Goal: Task Accomplishment & Management: Manage account settings

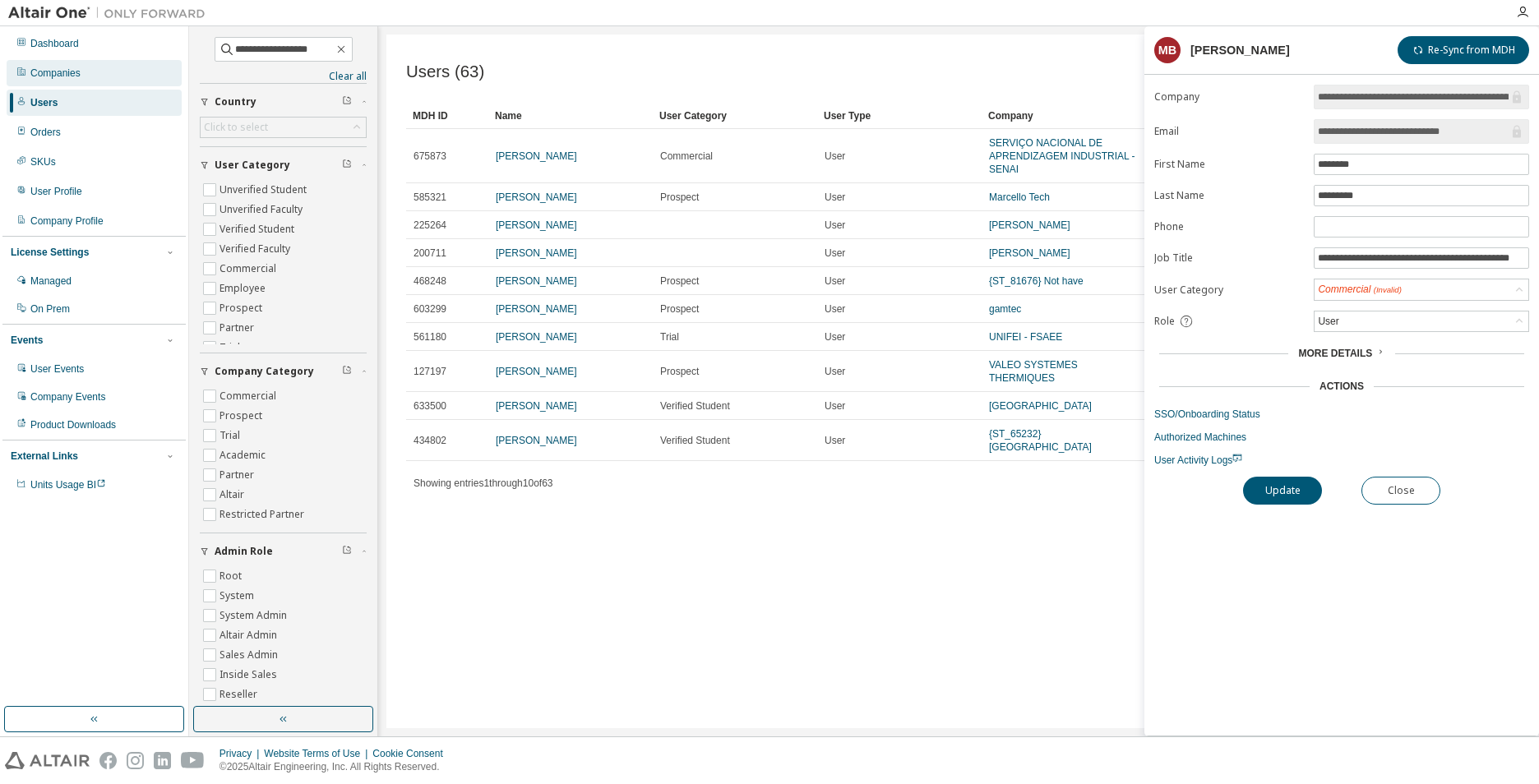
click at [72, 68] on div "Companies" at bounding box center [55, 73] width 50 height 13
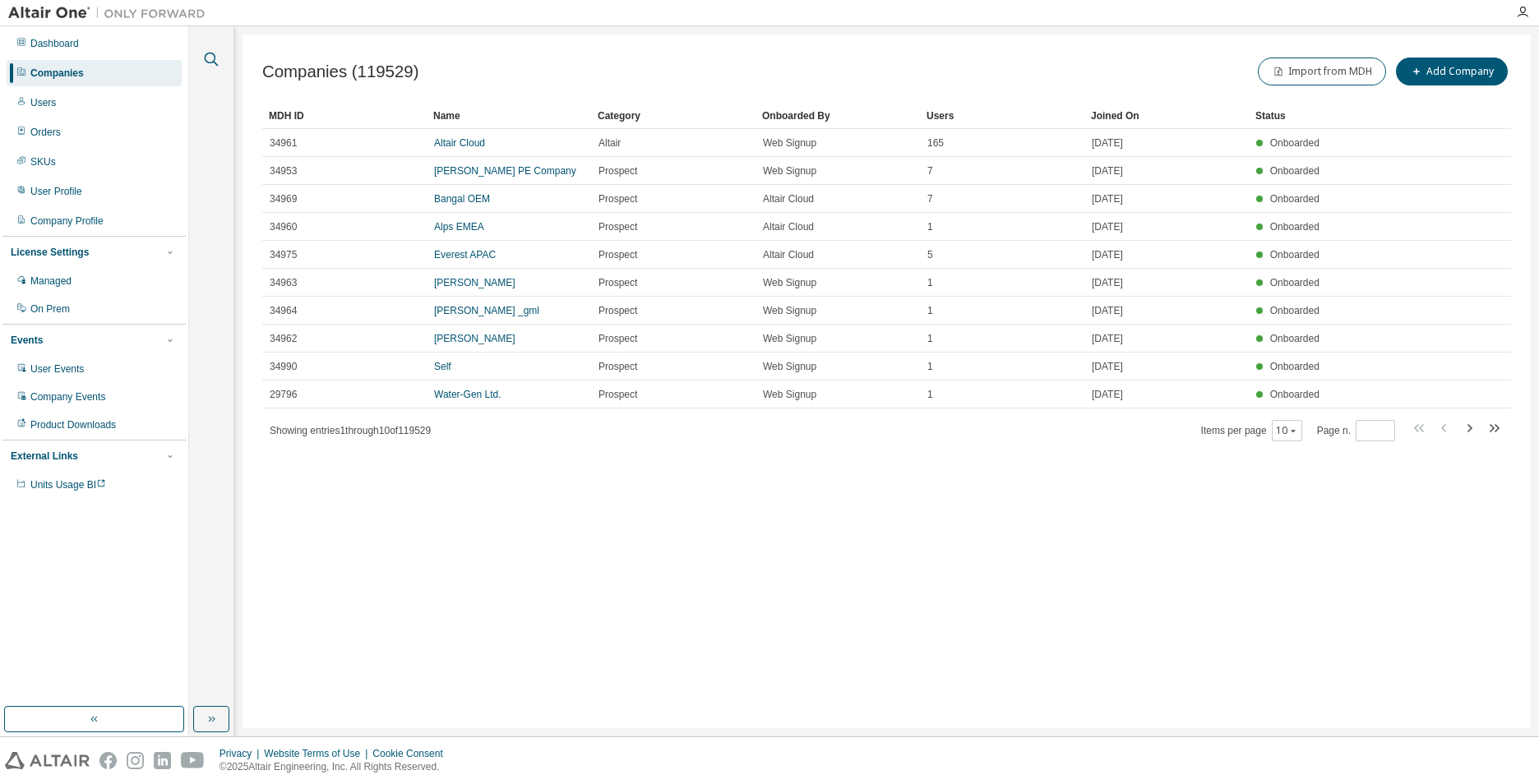
click at [206, 55] on icon "button" at bounding box center [211, 59] width 14 height 14
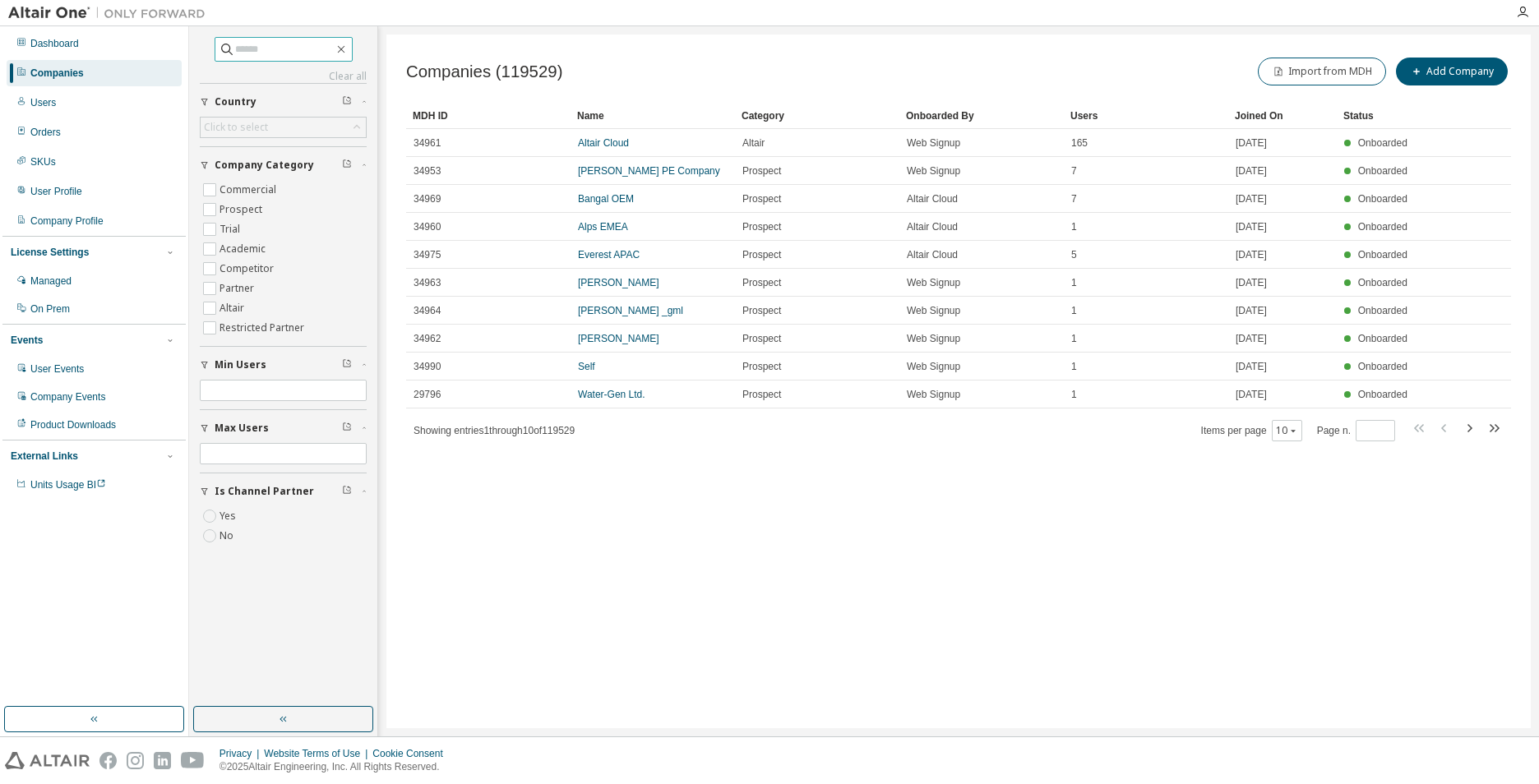
click at [257, 51] on input "text" at bounding box center [285, 49] width 99 height 16
type input "********"
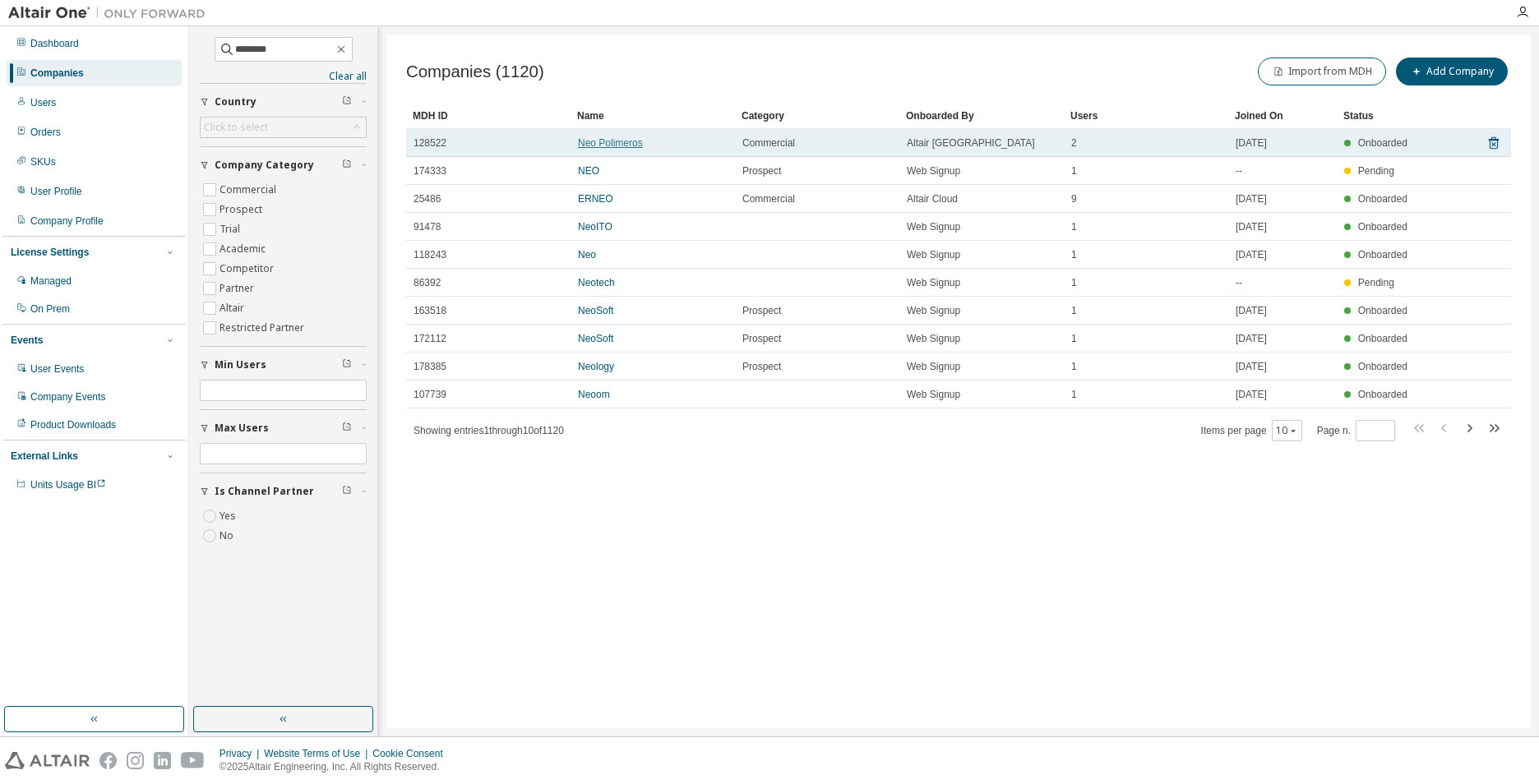
click at [593, 147] on link "Neo Polimeros" at bounding box center [610, 143] width 65 height 12
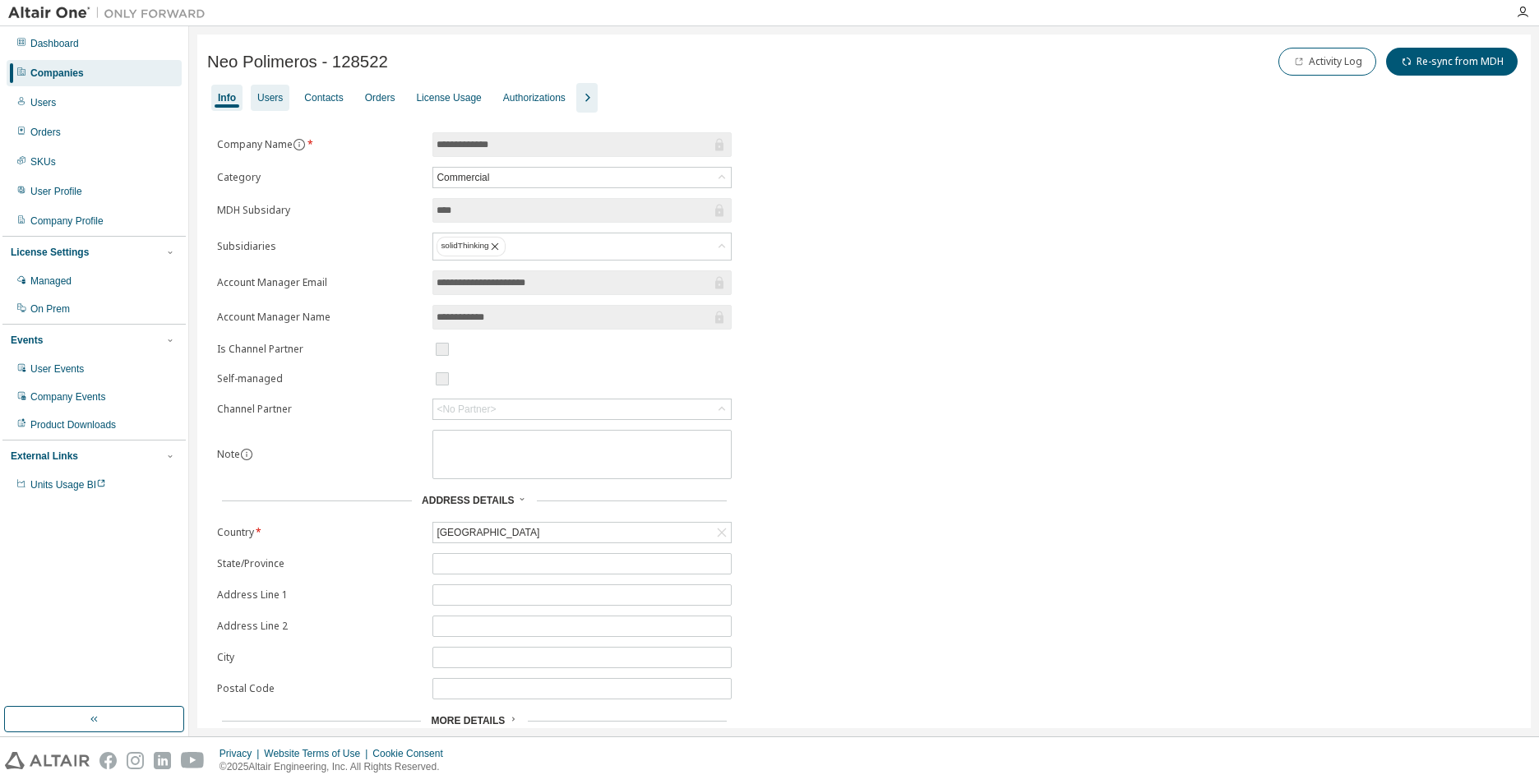
click at [270, 91] on div "Users" at bounding box center [270, 98] width 39 height 26
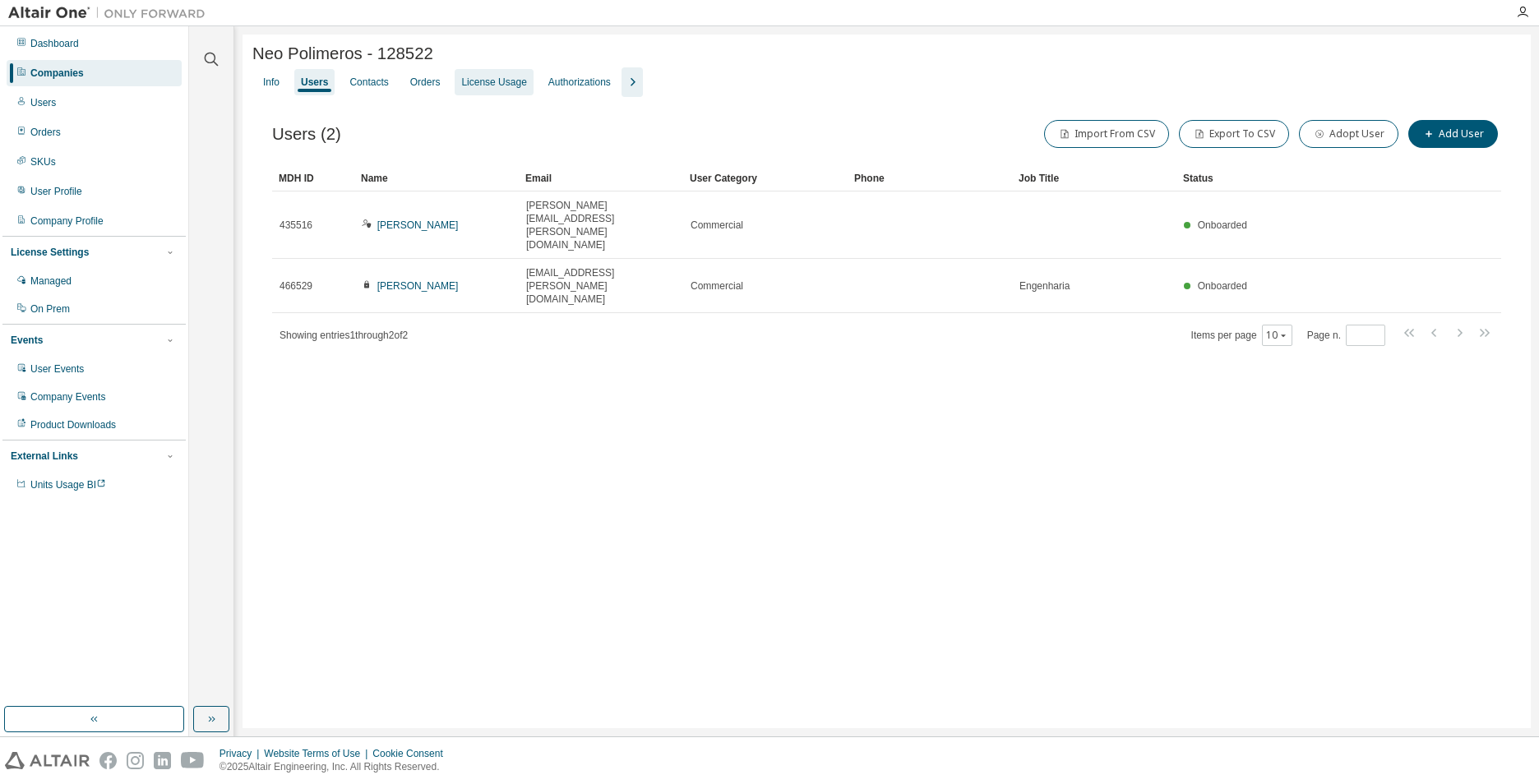
click at [494, 89] on div "License Usage" at bounding box center [493, 82] width 65 height 13
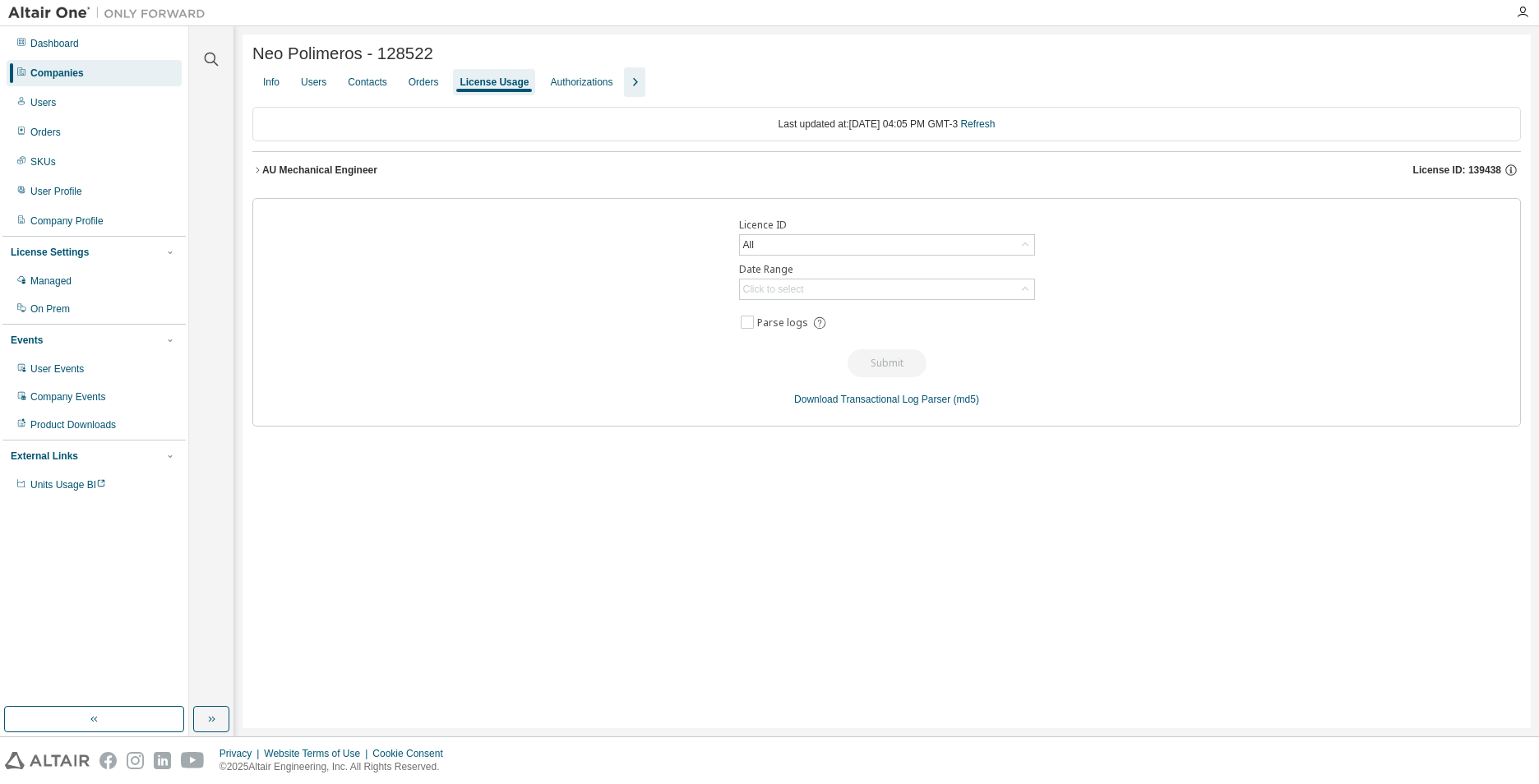
click at [256, 173] on icon "button" at bounding box center [257, 170] width 10 height 10
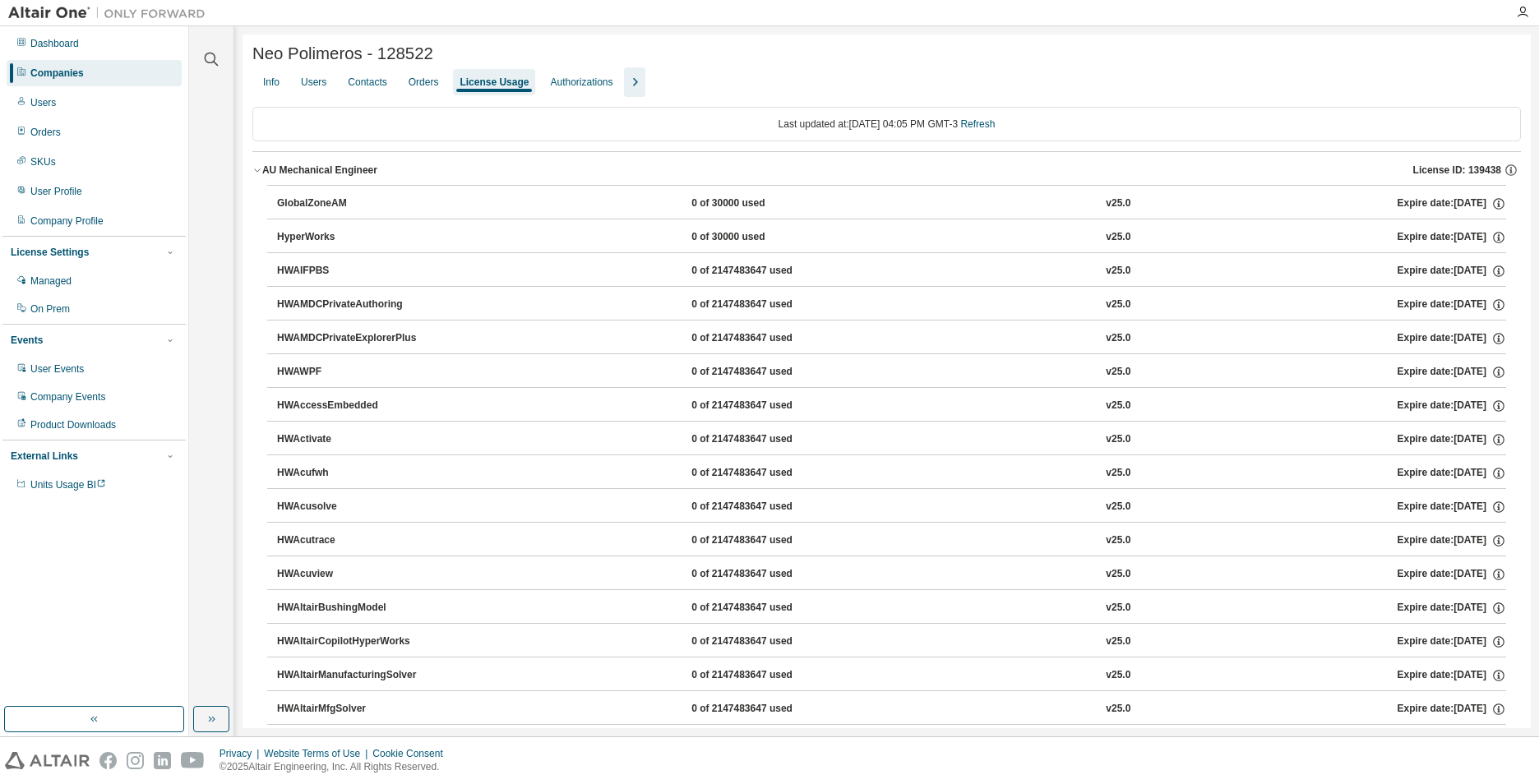
click at [257, 175] on icon "button" at bounding box center [257, 170] width 10 height 10
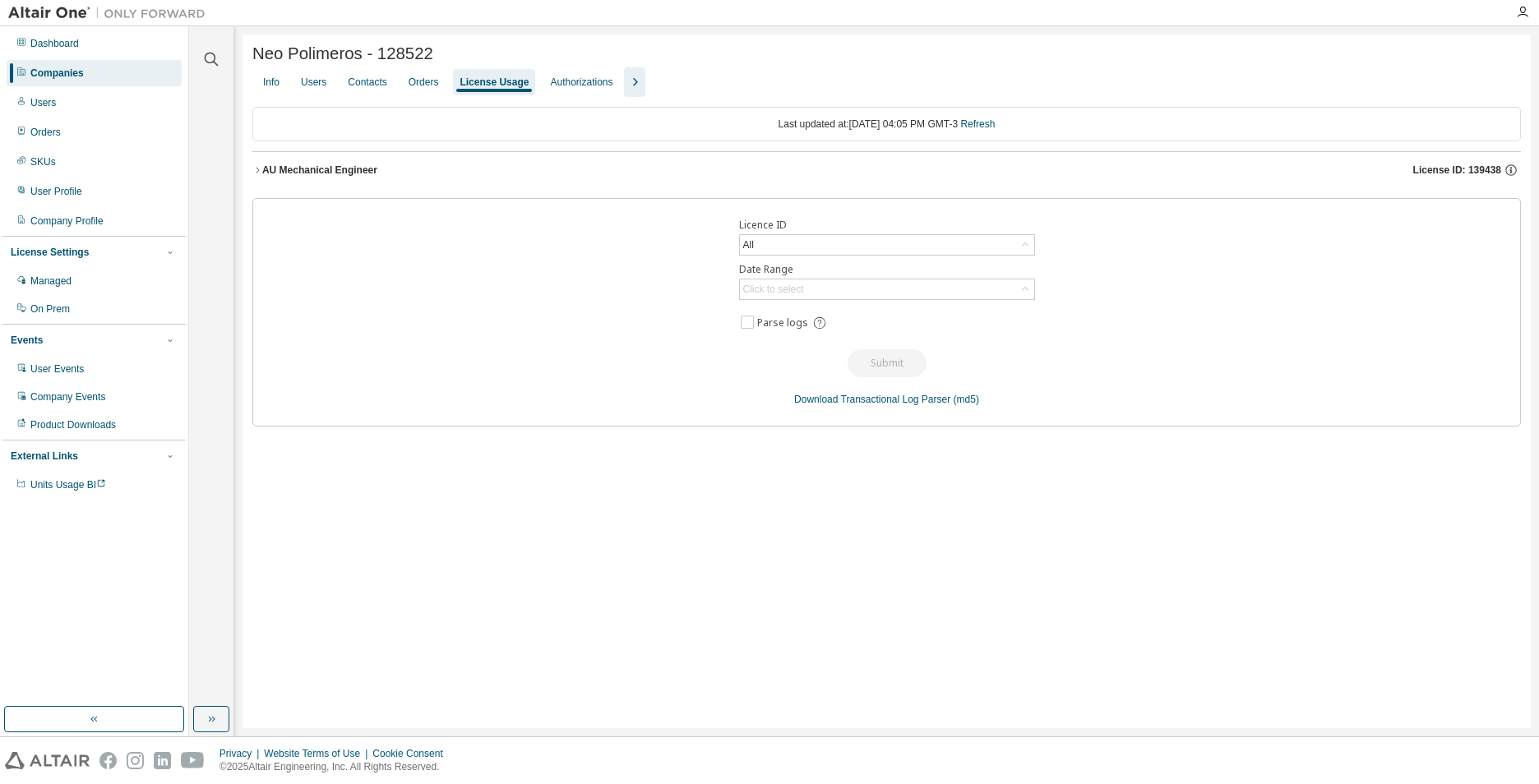
click at [255, 173] on icon "button" at bounding box center [257, 170] width 10 height 10
